Goal: Task Accomplishment & Management: Manage account settings

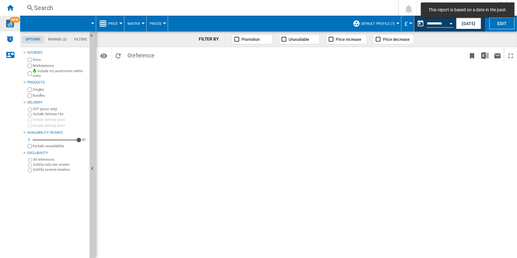
click at [12, 24] on img "WiseCard" at bounding box center [10, 23] width 8 height 8
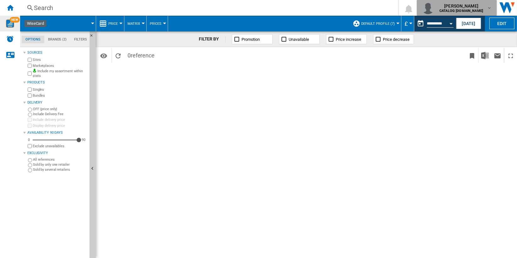
click at [483, 8] on div "[PERSON_NAME] CATALOG [DOMAIN_NAME]" at bounding box center [462, 8] width 50 height 10
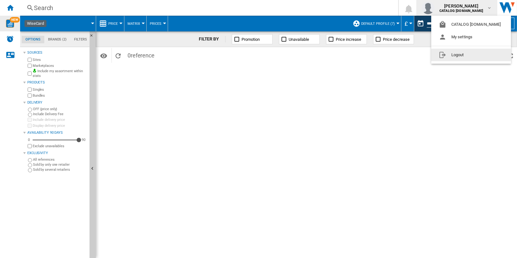
click at [471, 55] on button "Logout" at bounding box center [471, 55] width 80 height 13
